Goal: Task Accomplishment & Management: Manage account settings

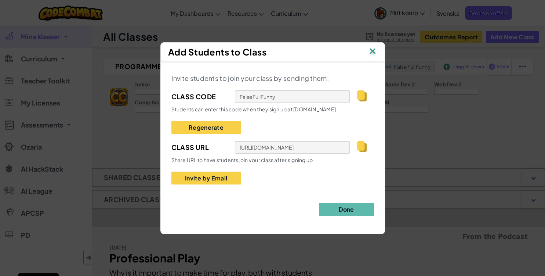
click at [371, 52] on img at bounding box center [373, 51] width 10 height 11
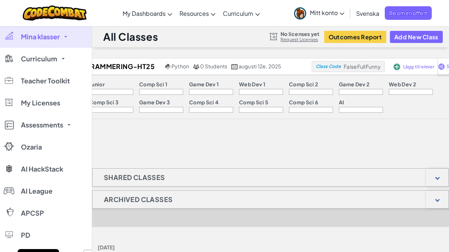
click at [334, 8] on link "Mitt konto" at bounding box center [319, 12] width 58 height 23
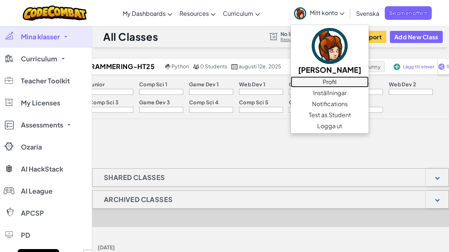
click at [321, 83] on link "Profil" at bounding box center [330, 81] width 78 height 11
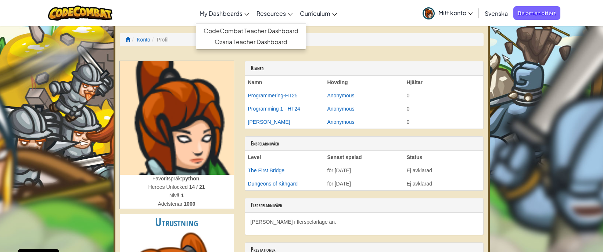
click at [233, 13] on span "My Dashboards" at bounding box center [220, 14] width 43 height 8
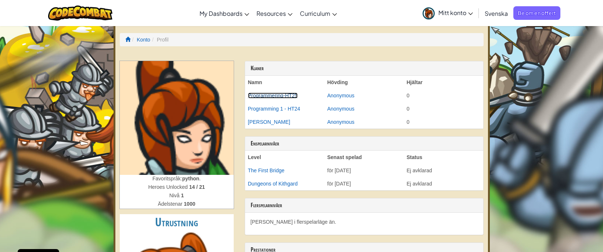
click at [280, 94] on link "Programmering-HT25" at bounding box center [273, 96] width 50 height 6
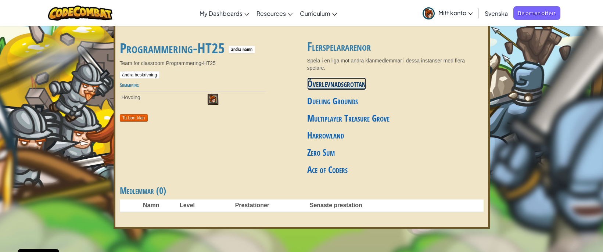
click at [366, 81] on link "Överlevnadsgrottan" at bounding box center [336, 83] width 59 height 12
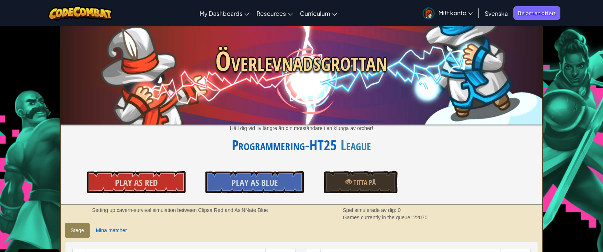
scroll to position [112, 0]
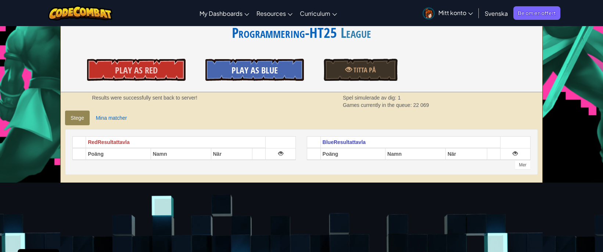
click at [259, 70] on span "Play As Blue" at bounding box center [254, 70] width 46 height 12
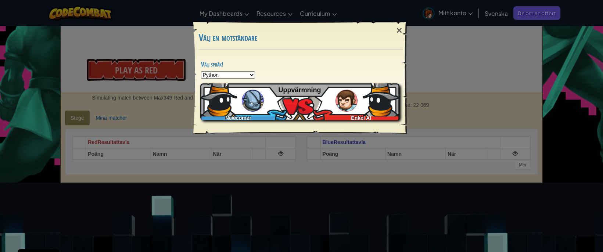
click at [294, 104] on div "Newcomer Enkel AI Uppvärmning" at bounding box center [299, 101] width 199 height 37
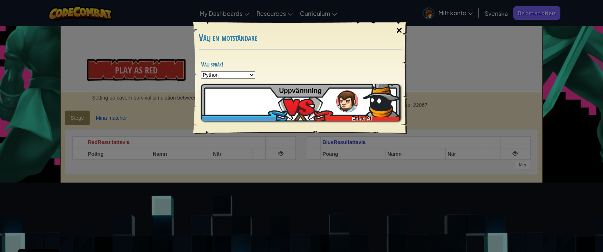
click at [400, 30] on div "×" at bounding box center [398, 30] width 17 height 21
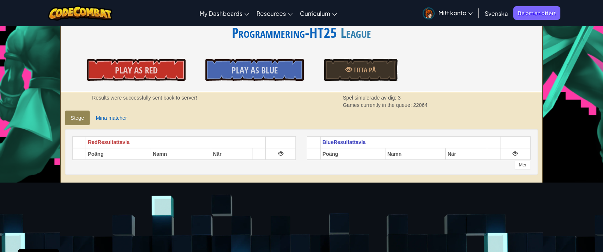
click at [456, 11] on span "Mitt konto" at bounding box center [455, 13] width 35 height 8
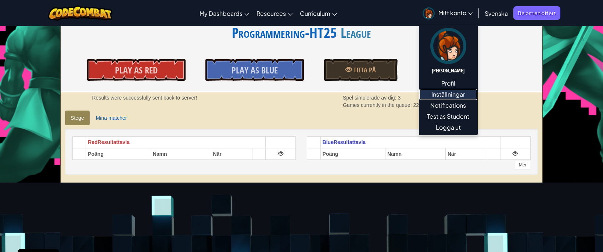
click at [453, 96] on link "Inställningar" at bounding box center [448, 94] width 58 height 11
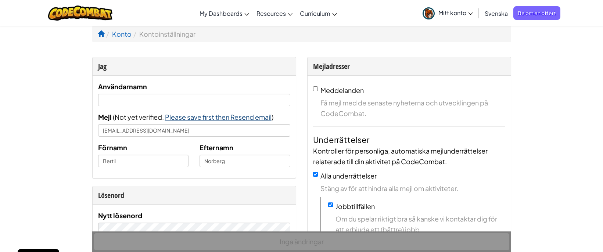
click at [218, 118] on span "Please save first then Resend email" at bounding box center [218, 117] width 106 height 8
